Goal: Task Accomplishment & Management: Complete application form

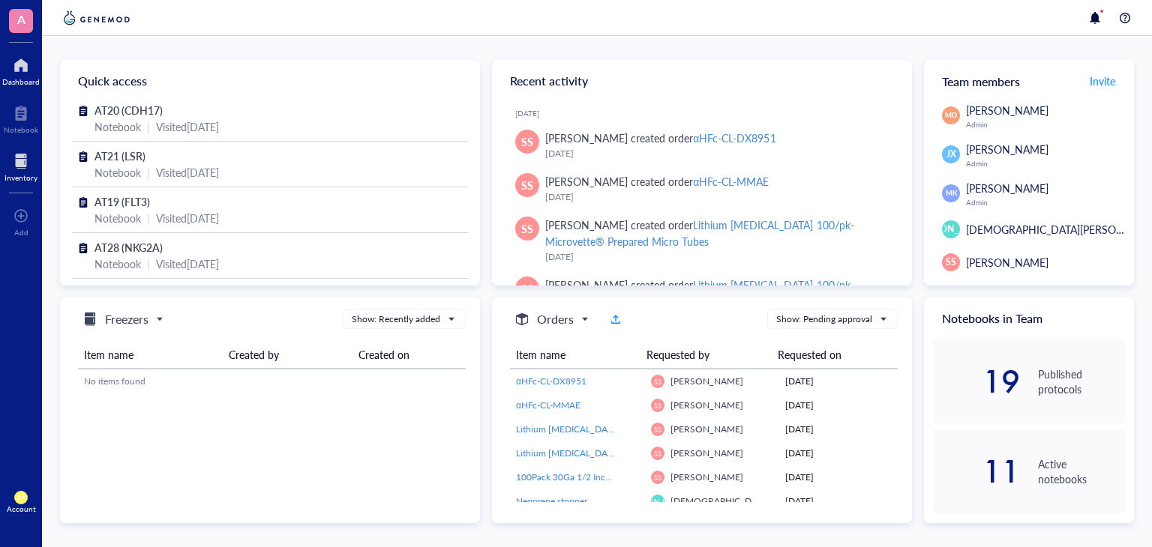
click at [28, 160] on div at bounding box center [20, 161] width 33 height 24
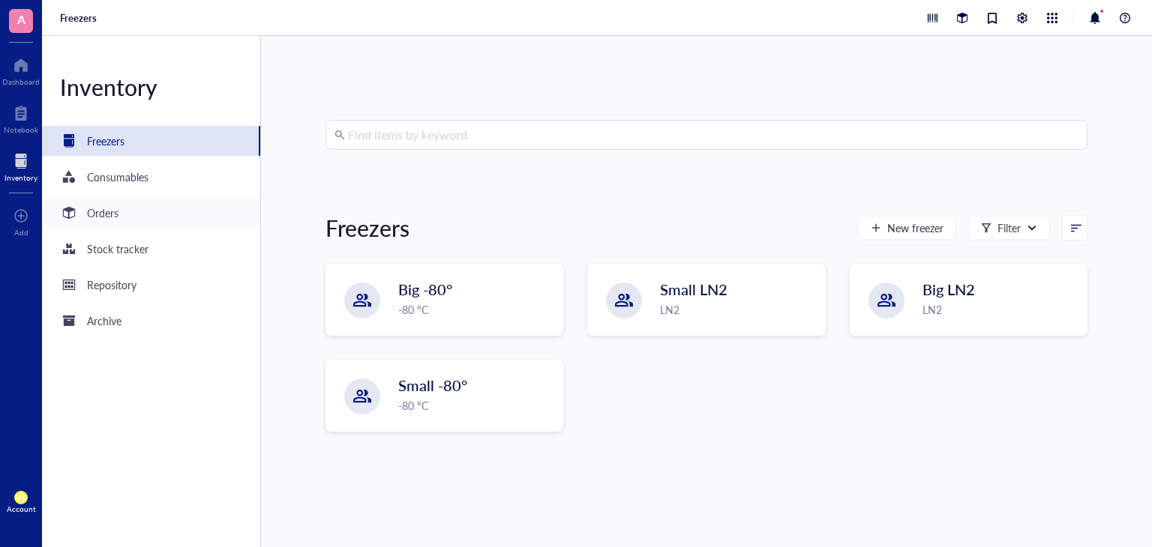
click at [120, 208] on div "Orders" at bounding box center [151, 213] width 218 height 30
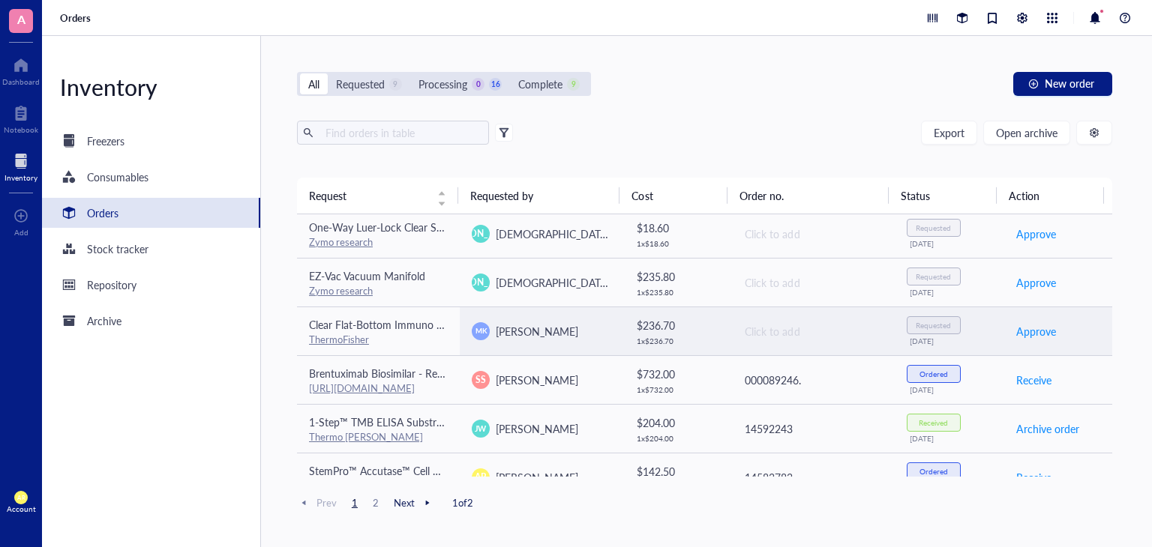
scroll to position [298, 0]
click at [718, 337] on td "$ 236.70 1 x $ 236.70" at bounding box center [677, 329] width 109 height 49
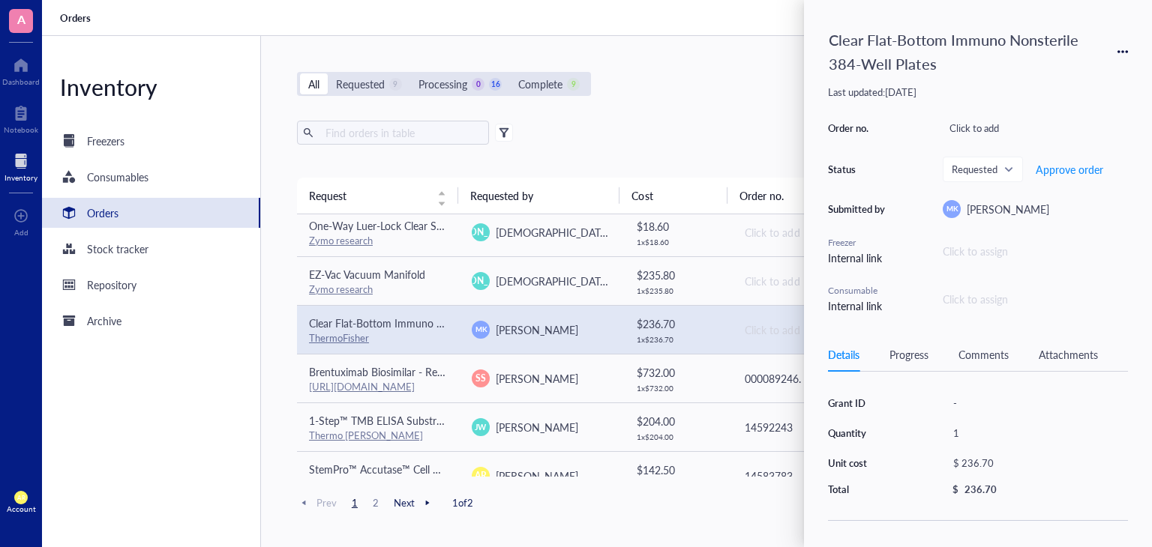
click at [718, 337] on td "$ 236.70 1 x $ 236.70" at bounding box center [677, 329] width 109 height 49
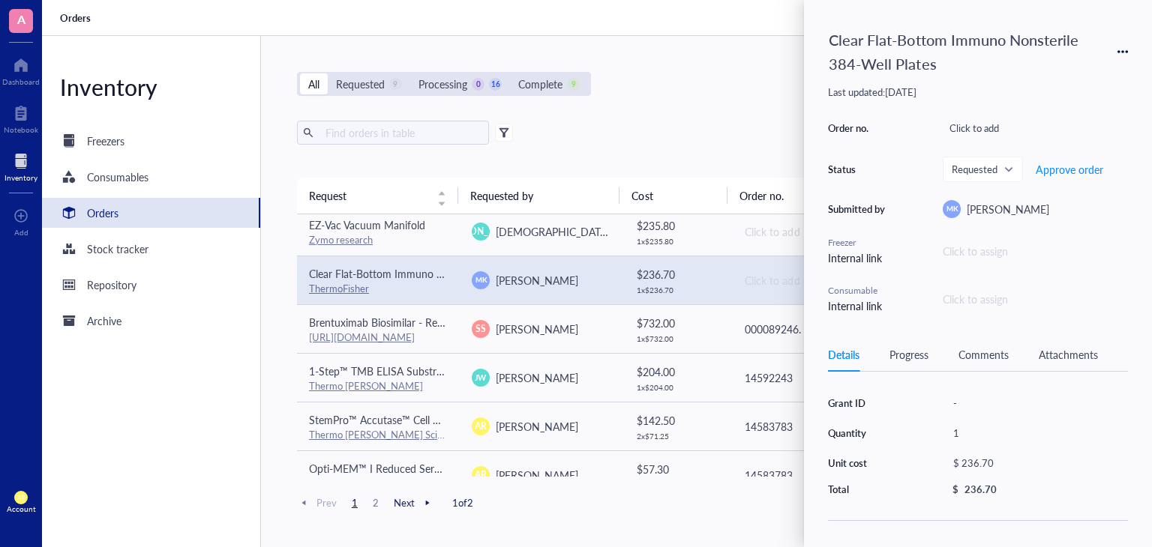
scroll to position [348, 0]
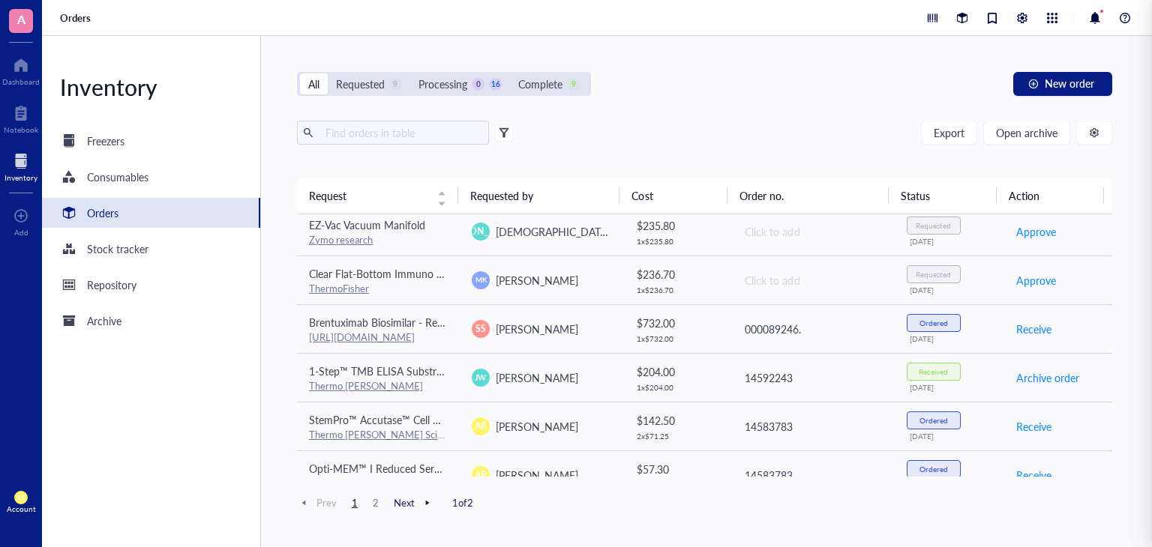
click at [682, 98] on div "All Requested 9 Processing 0 16 Complete 9 New order Export Open archive Reques…" at bounding box center [704, 291] width 887 height 511
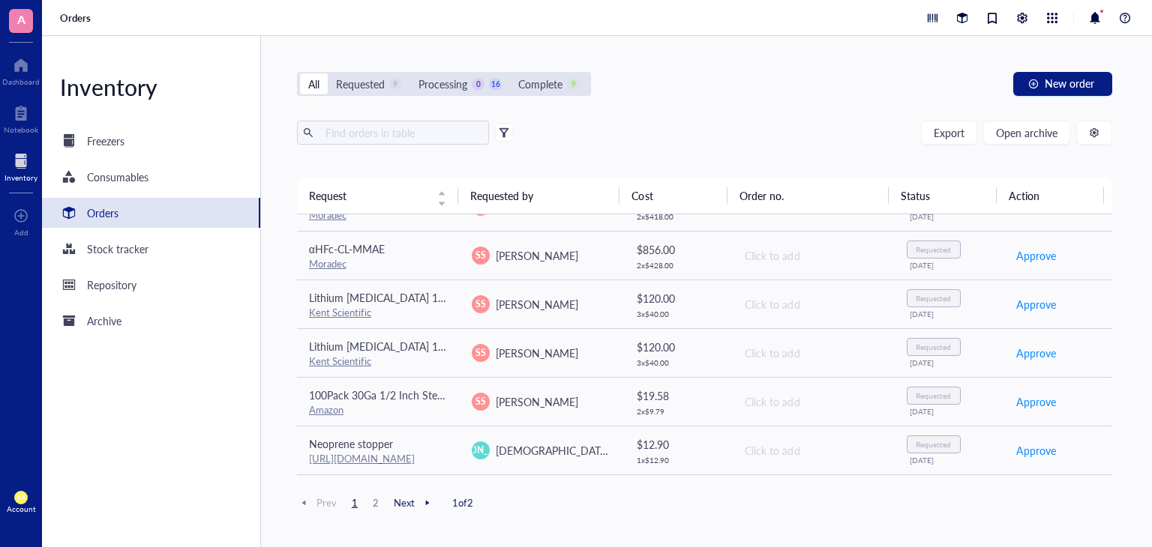
scroll to position [0, 0]
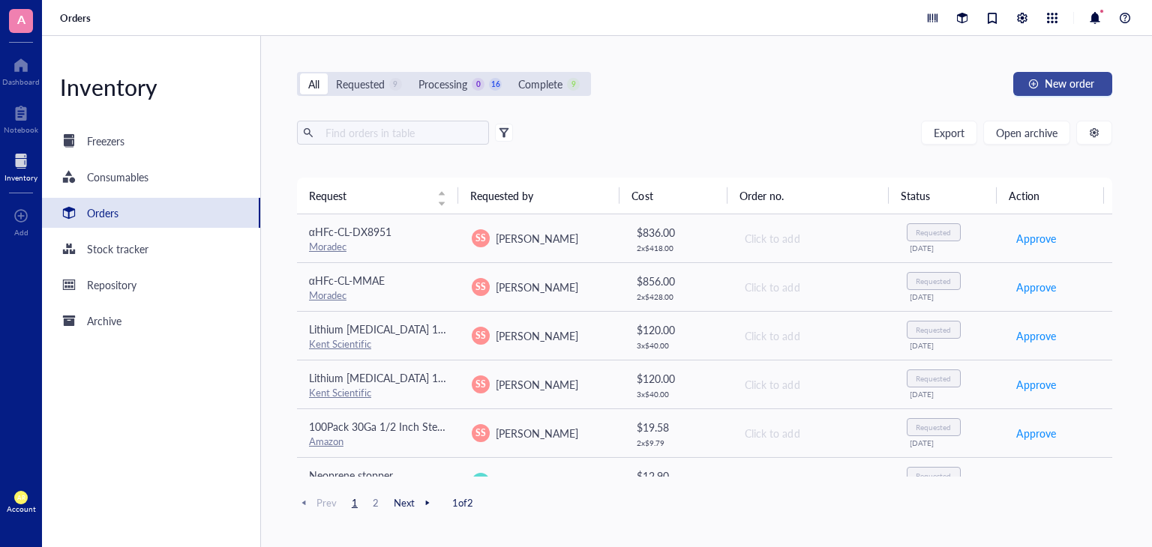
click at [1054, 86] on span "New order" at bounding box center [1069, 83] width 49 height 12
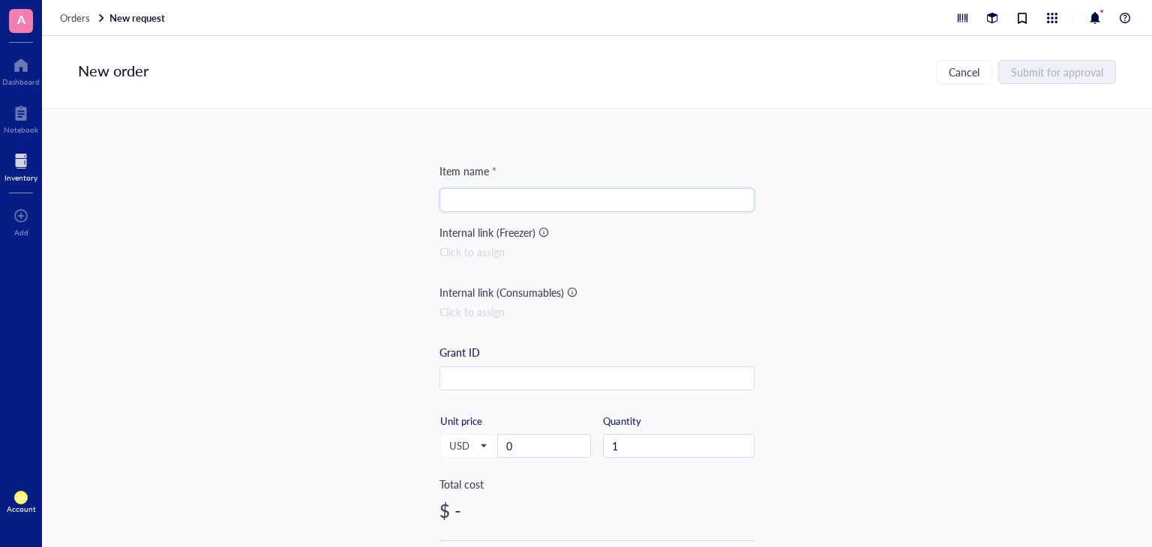
click at [620, 209] on input "search" at bounding box center [596, 200] width 297 height 22
paste input "Human IgG Isotype Control"
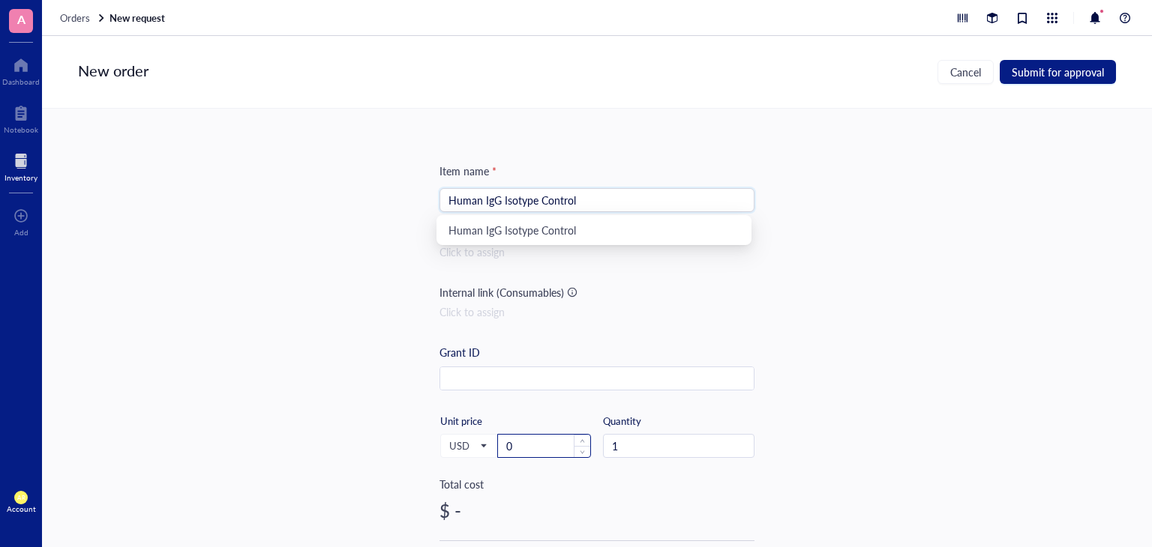
type input "Human IgG Isotype Control"
click at [549, 448] on input "0" at bounding box center [544, 446] width 92 height 22
paste input "239.00"
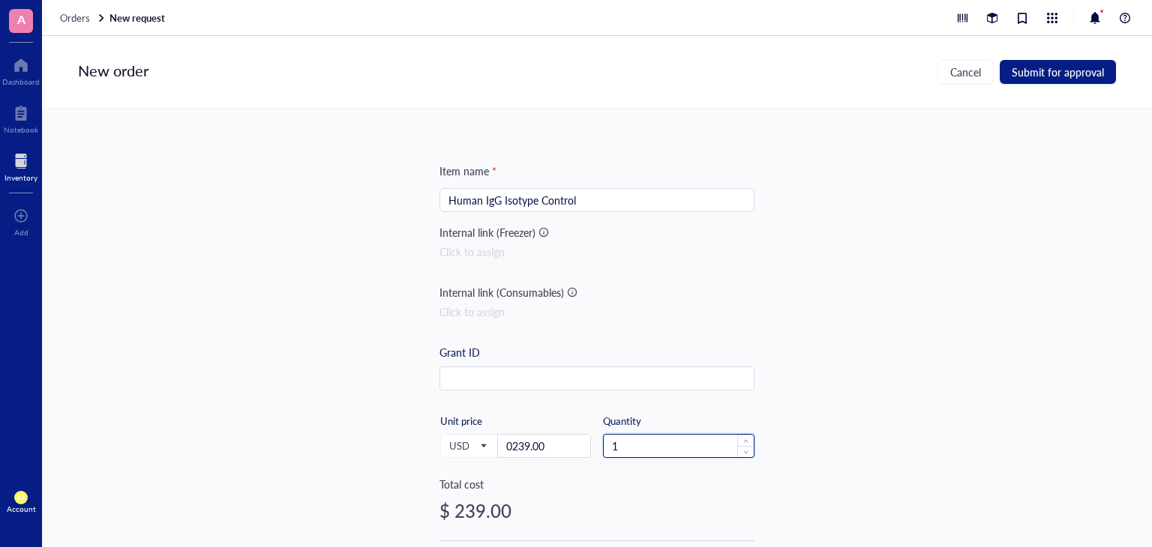
type input "239"
click at [712, 448] on input "1" at bounding box center [679, 446] width 150 height 22
click at [747, 439] on span "Increase Value" at bounding box center [745, 441] width 16 height 13
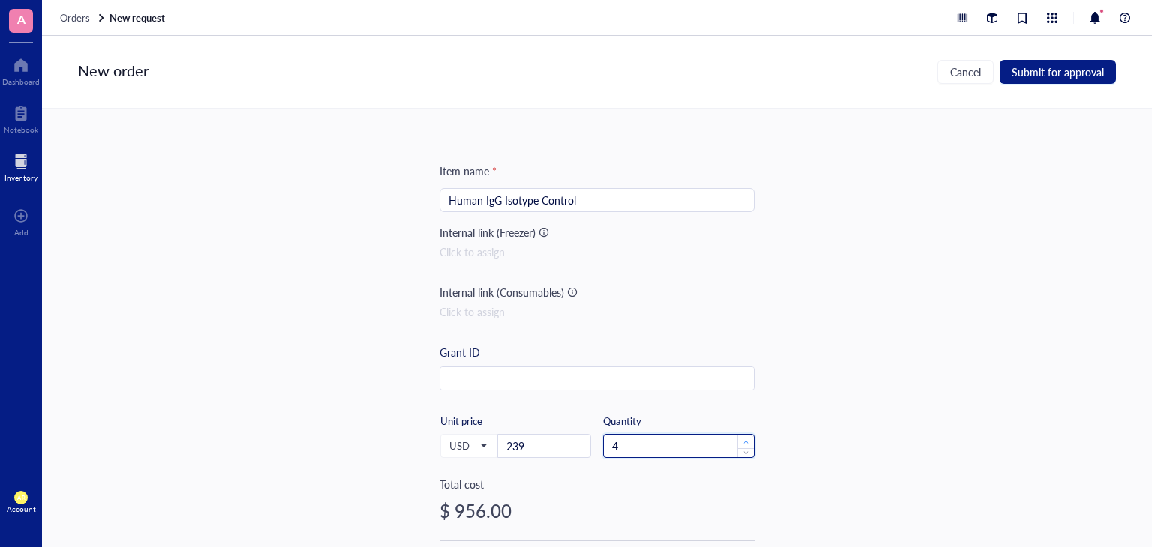
type input "5"
click at [747, 439] on span "Increase Value" at bounding box center [745, 441] width 16 height 13
click at [871, 465] on div "Item name * Human IgG Isotype Control Internal link (Freezer) Click to assign I…" at bounding box center [597, 328] width 1110 height 439
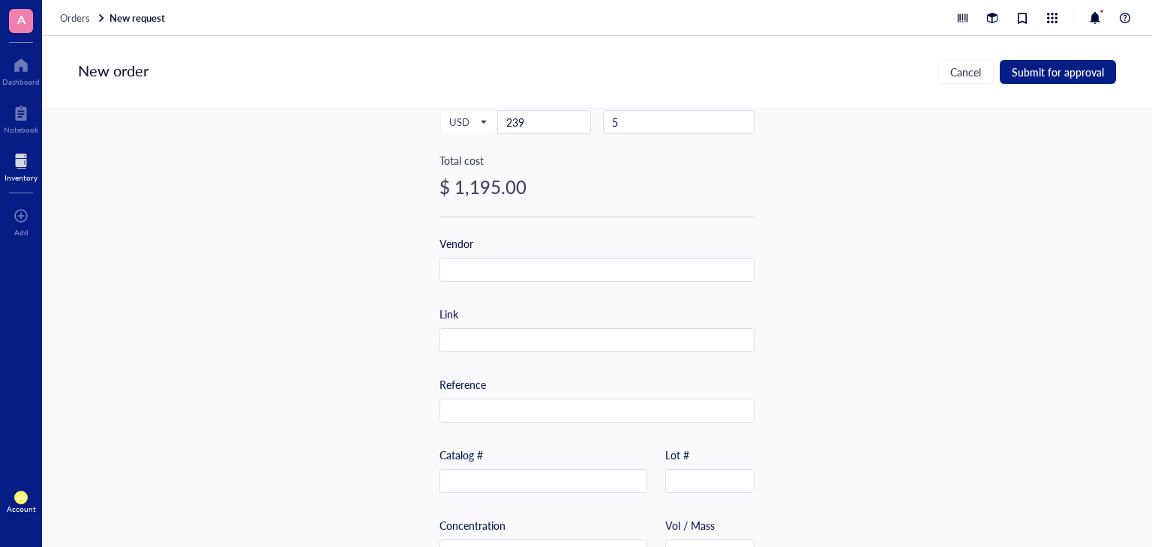
scroll to position [324, 0]
click at [639, 269] on input "text" at bounding box center [596, 271] width 313 height 24
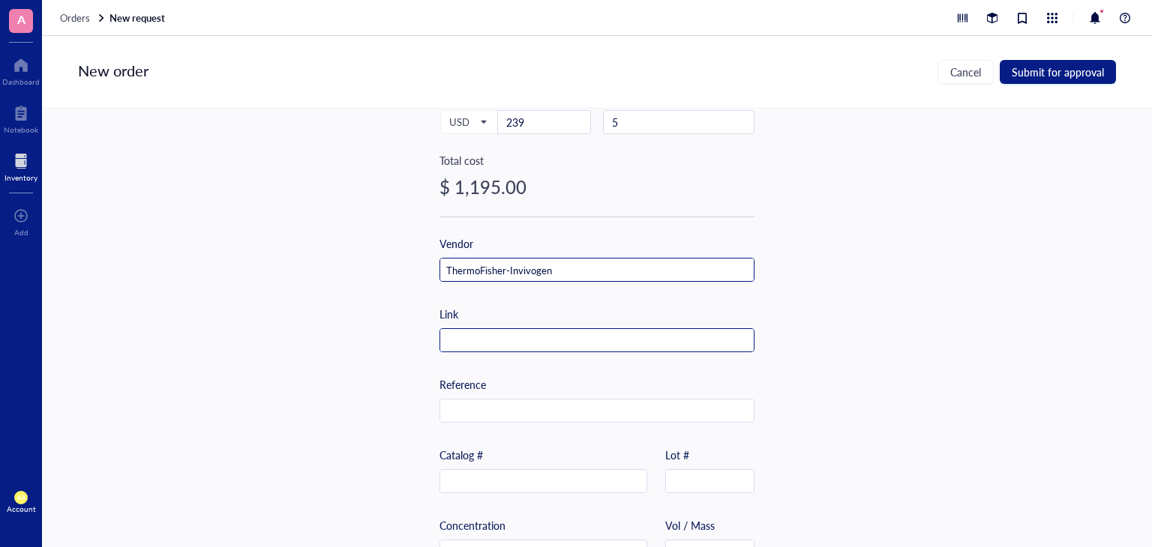
type input "ThermoFisher-Invivogen"
click at [535, 339] on input "text" at bounding box center [596, 341] width 313 height 24
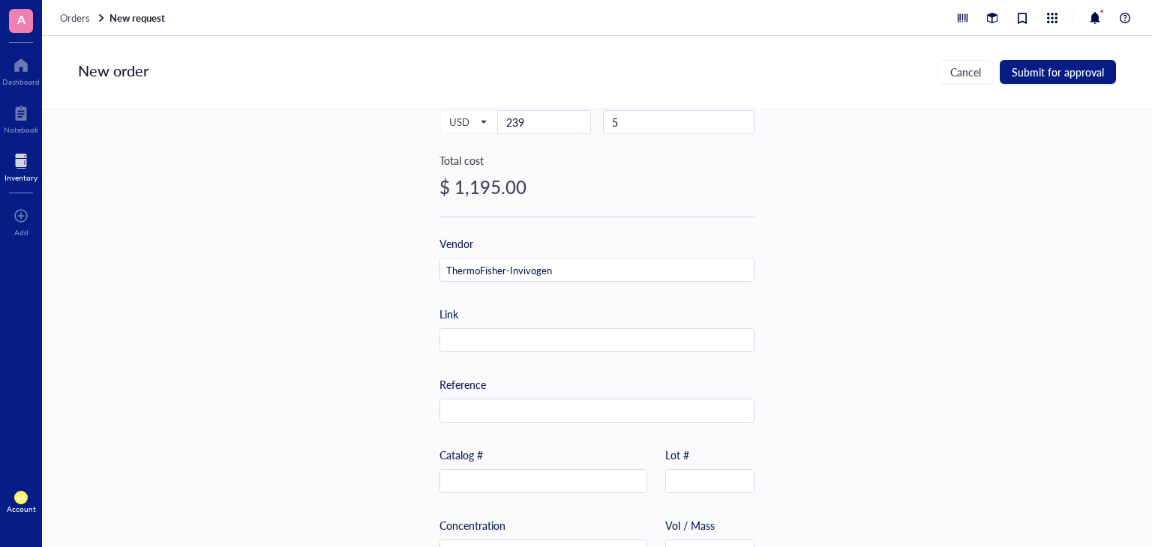
click at [358, 313] on div "Item name * Human IgG Isotype Control Internal link (Freezer) Click to assign I…" at bounding box center [597, 328] width 1110 height 439
click at [549, 346] on input "text" at bounding box center [596, 341] width 313 height 24
paste input "[URL][DOMAIN_NAME]"
type input "[URL][DOMAIN_NAME]"
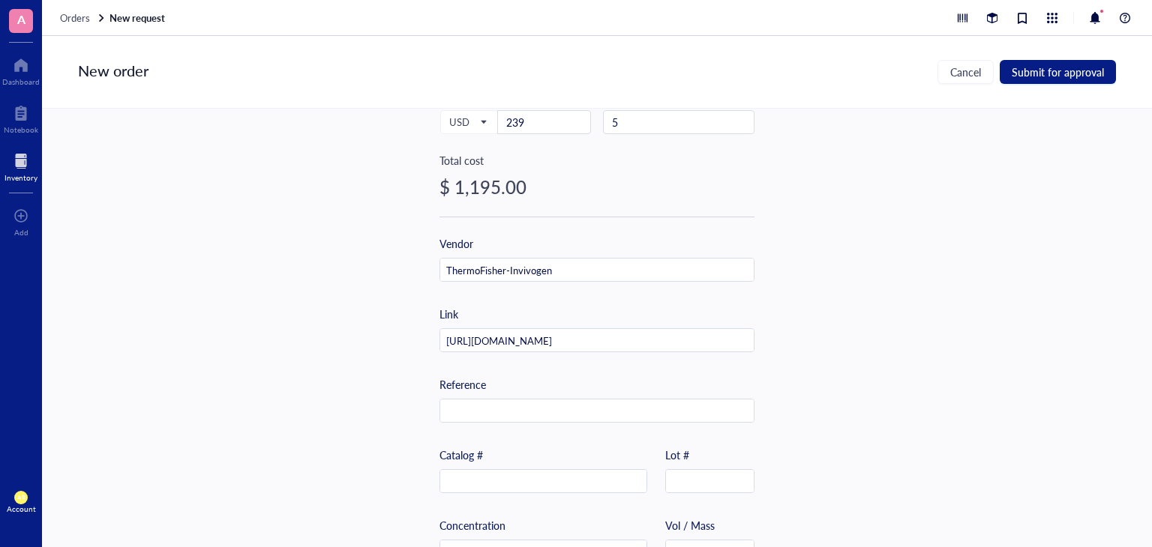
scroll to position [0, 0]
click at [904, 416] on div "Item name * Human IgG Isotype Control Internal link (Freezer) Click to assign I…" at bounding box center [597, 328] width 1110 height 439
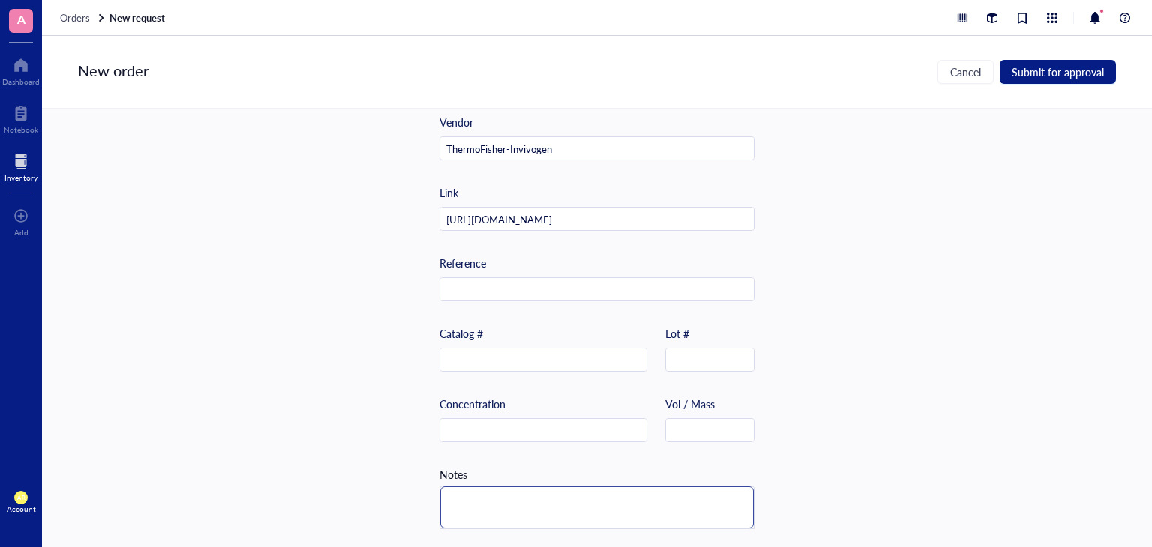
click at [604, 514] on textarea at bounding box center [596, 508] width 313 height 42
type textarea "N"
type textarea "Ne"
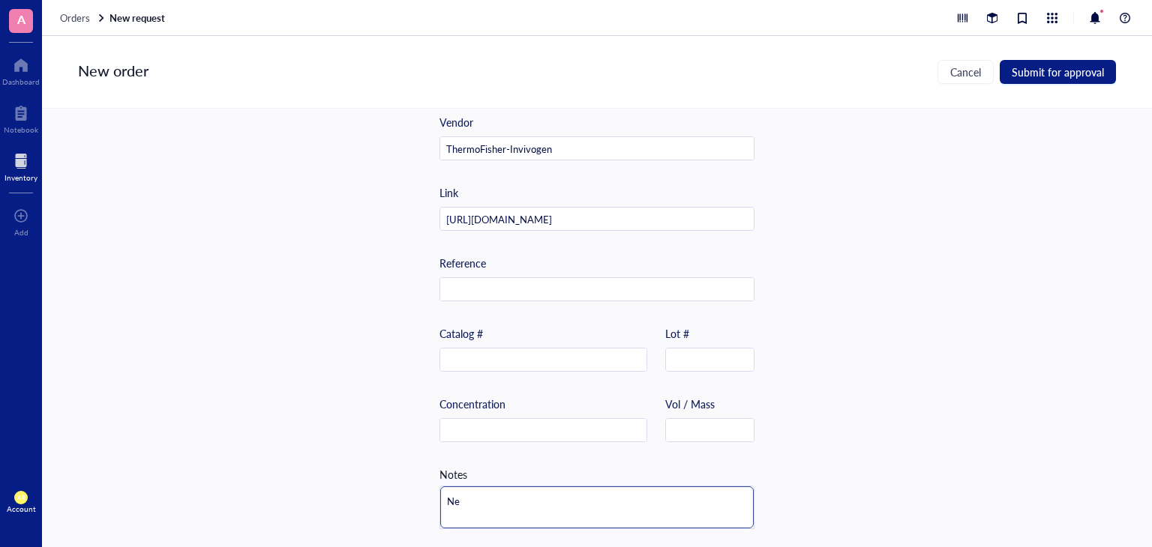
type textarea "Nex"
type textarea "Next"
type textarea "Next d"
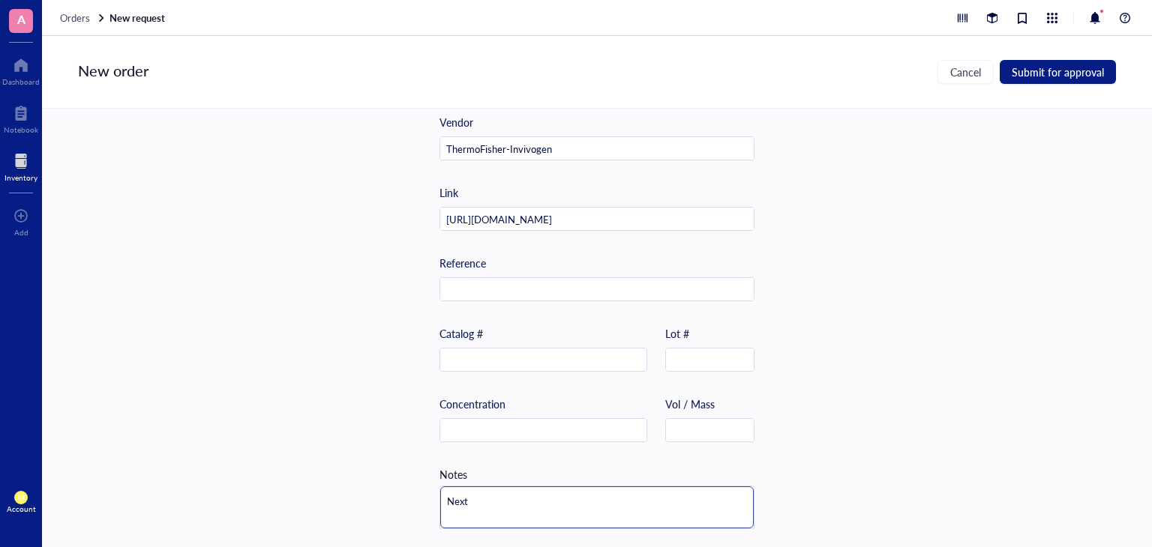
type textarea "Next d"
type textarea "Next da"
type textarea "Next day"
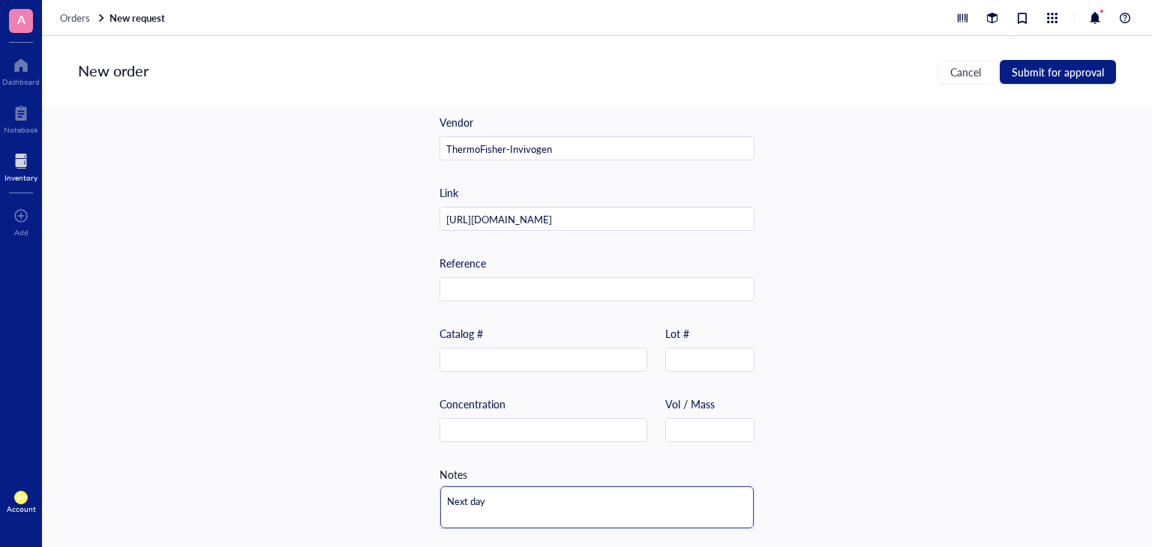
type textarea "Next day"
type textarea "Next day d"
type textarea "Next day de"
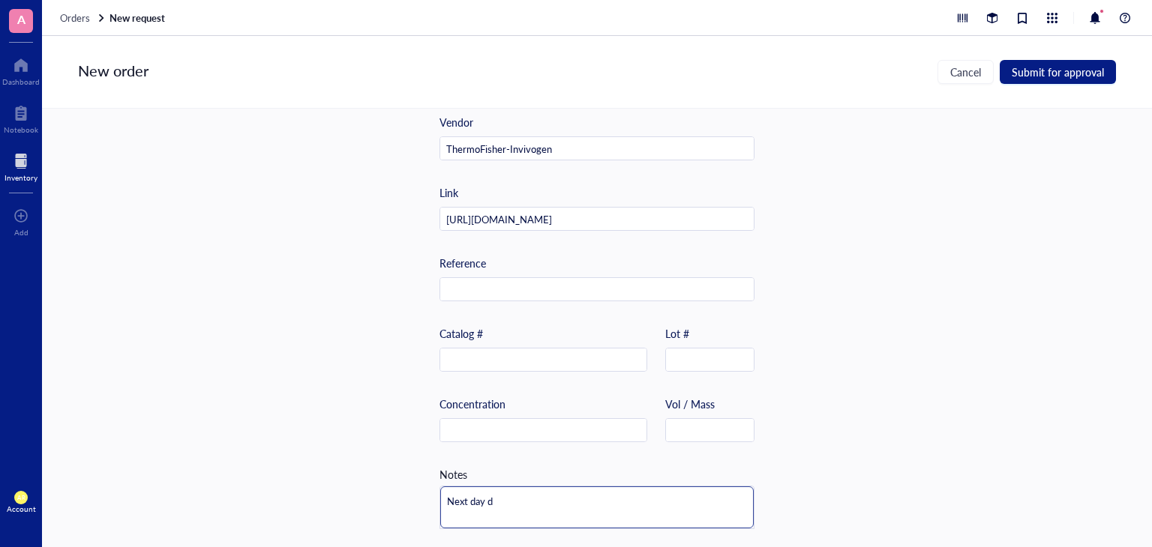
type textarea "Next day de"
type textarea "Next day del"
type textarea "Next day deli"
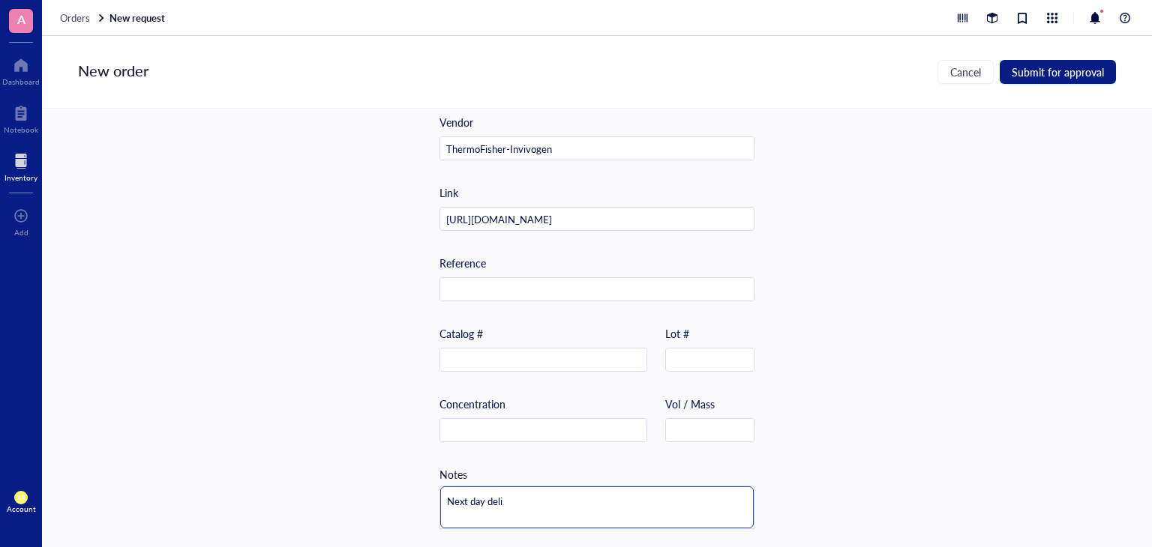
type textarea "Next day deliv"
type textarea "Next day delive"
type textarea "Next day deliver"
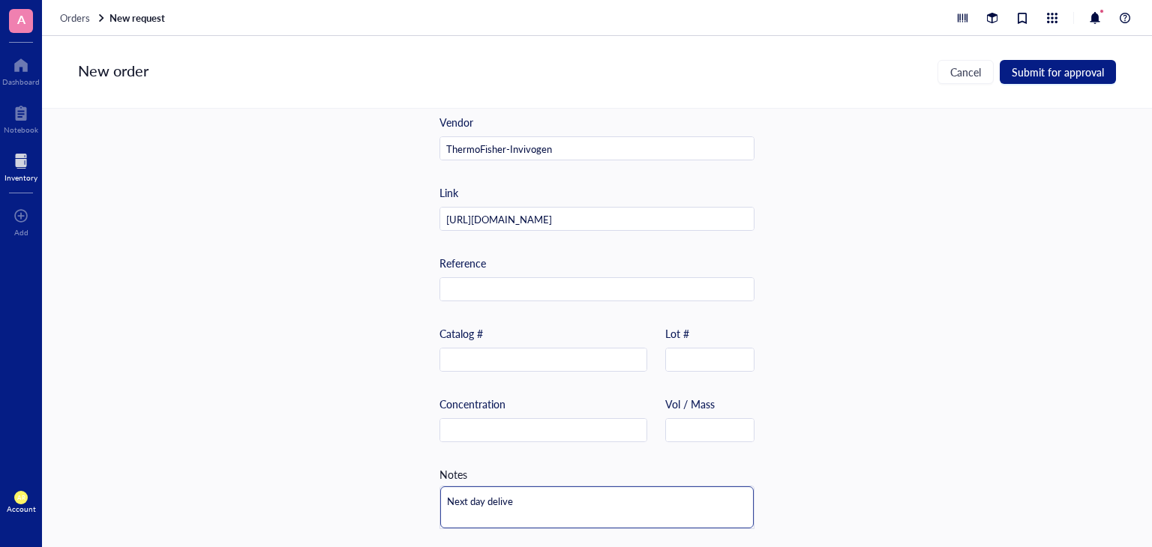
type textarea "Next day deliver"
type textarea "Next day delivery"
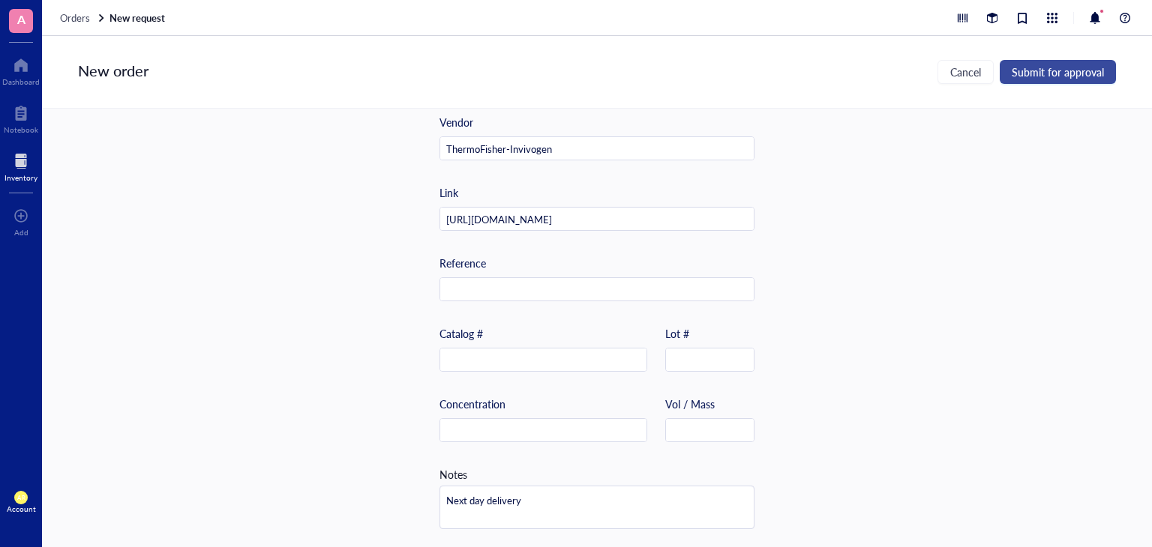
click at [1084, 70] on span "Submit for approval" at bounding box center [1058, 72] width 92 height 12
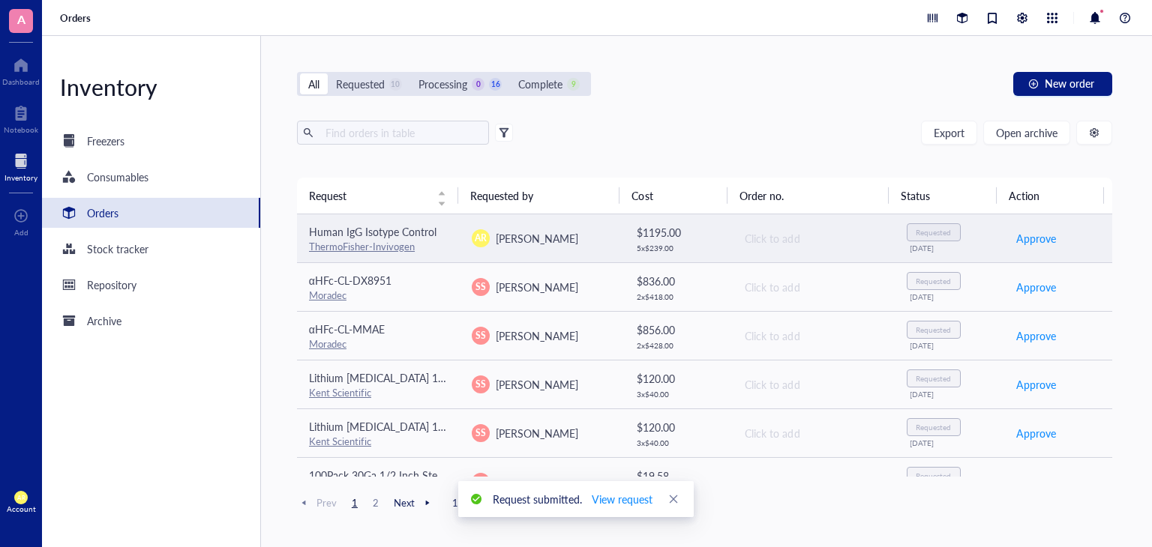
click at [965, 240] on div "Requested [DATE]" at bounding box center [949, 237] width 85 height 29
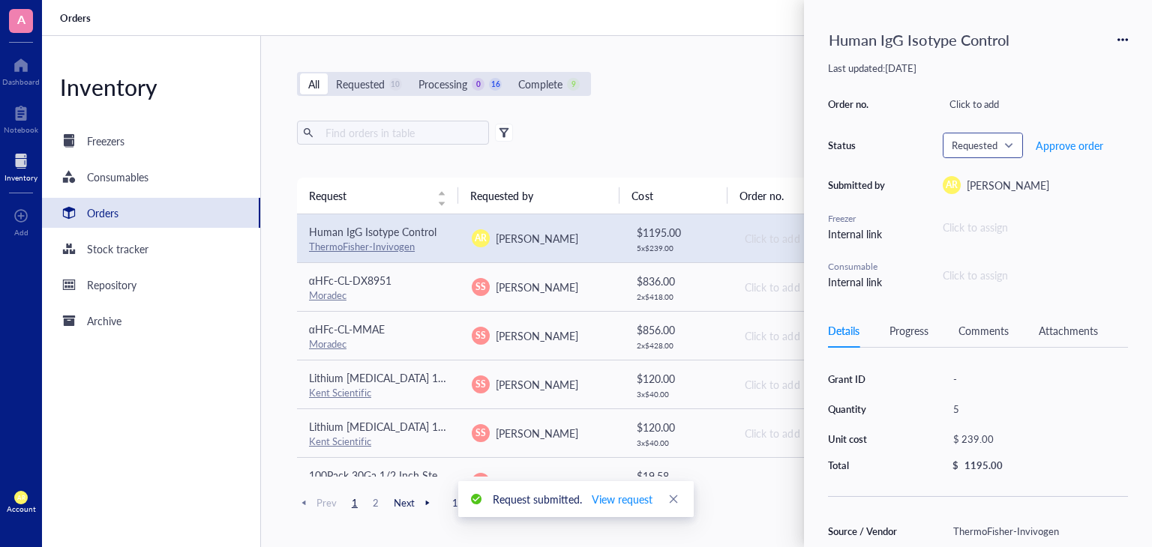
click at [1015, 144] on div "Requested" at bounding box center [982, 145] width 79 height 24
click at [996, 266] on div "Ordered" at bounding box center [989, 268] width 38 height 16
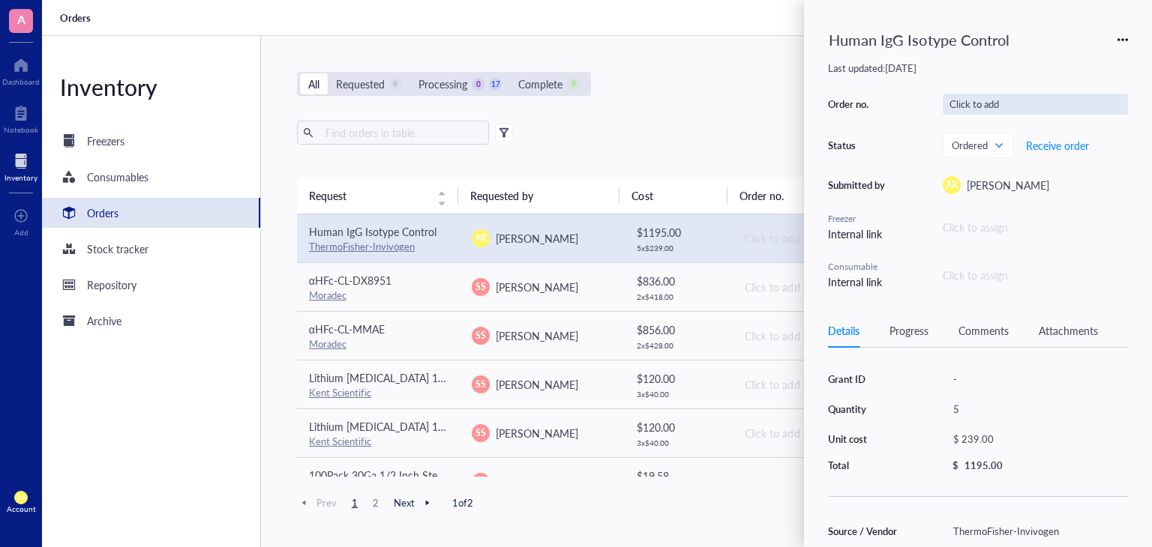
click at [988, 109] on div "Click to add" at bounding box center [1035, 104] width 185 height 21
click at [997, 111] on div "Click to add" at bounding box center [1035, 104] width 185 height 21
type input "14629074"
click at [724, 113] on div "All Requested 9 Processing 0 17 Complete 9 New order Export Open archive Reques…" at bounding box center [704, 291] width 887 height 511
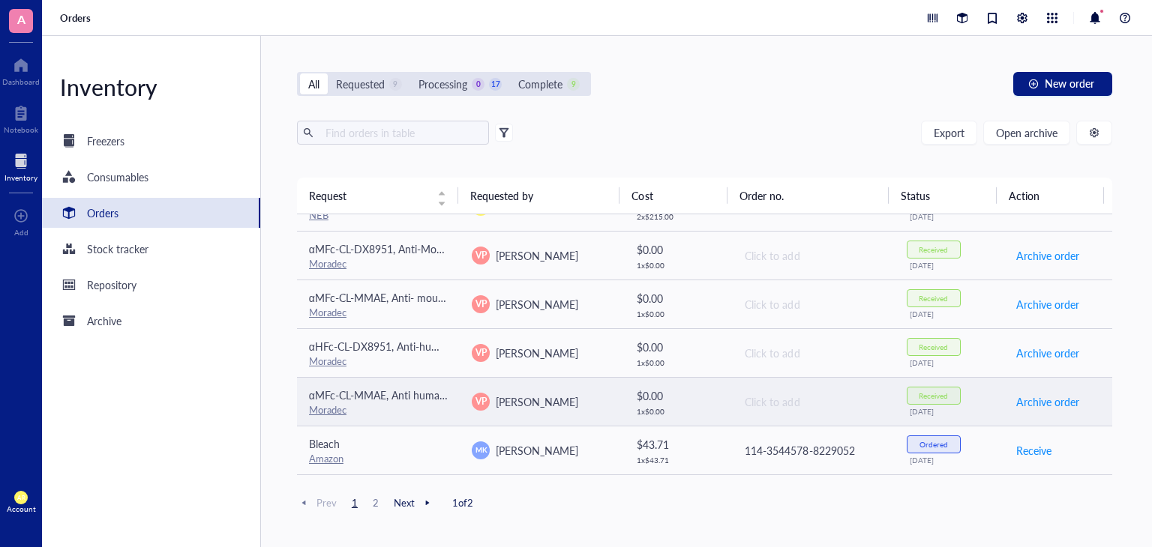
scroll to position [0, 0]
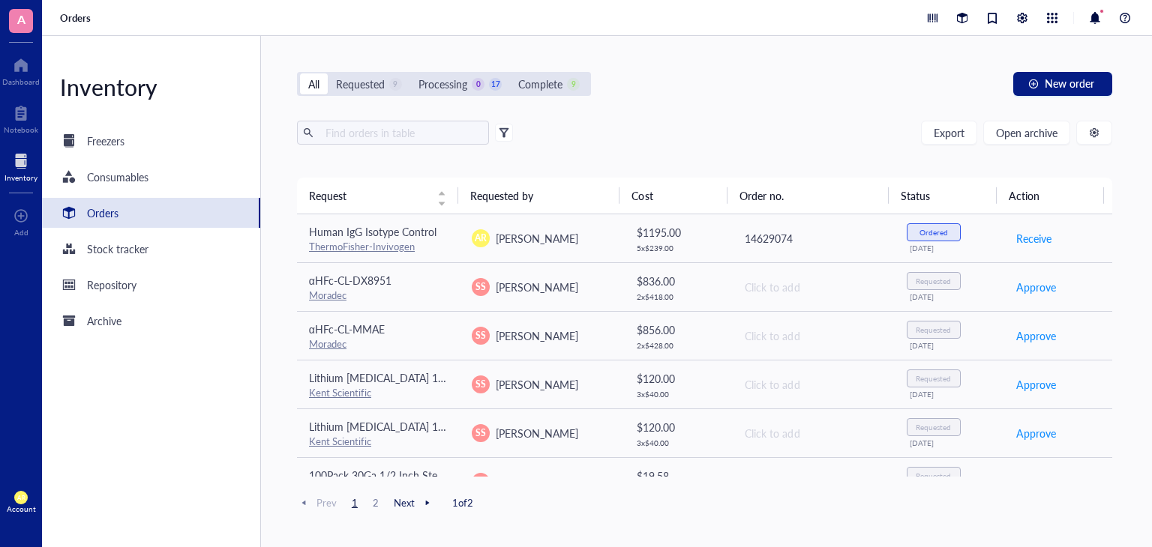
click at [753, 92] on div "All Requested 9 Processing 0 17 Complete 9 New order" at bounding box center [704, 84] width 815 height 24
